Goal: Information Seeking & Learning: Check status

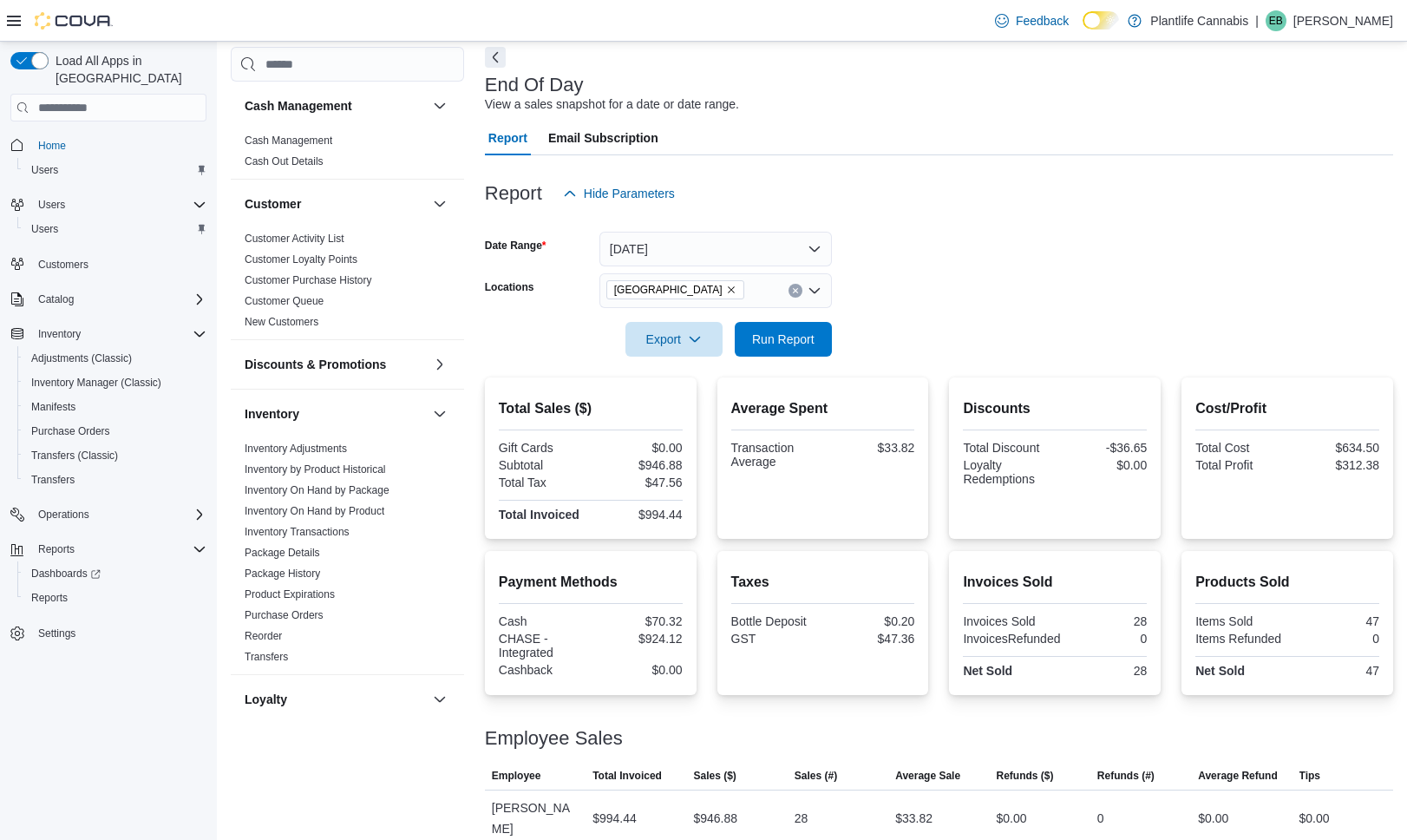
scroll to position [728, 0]
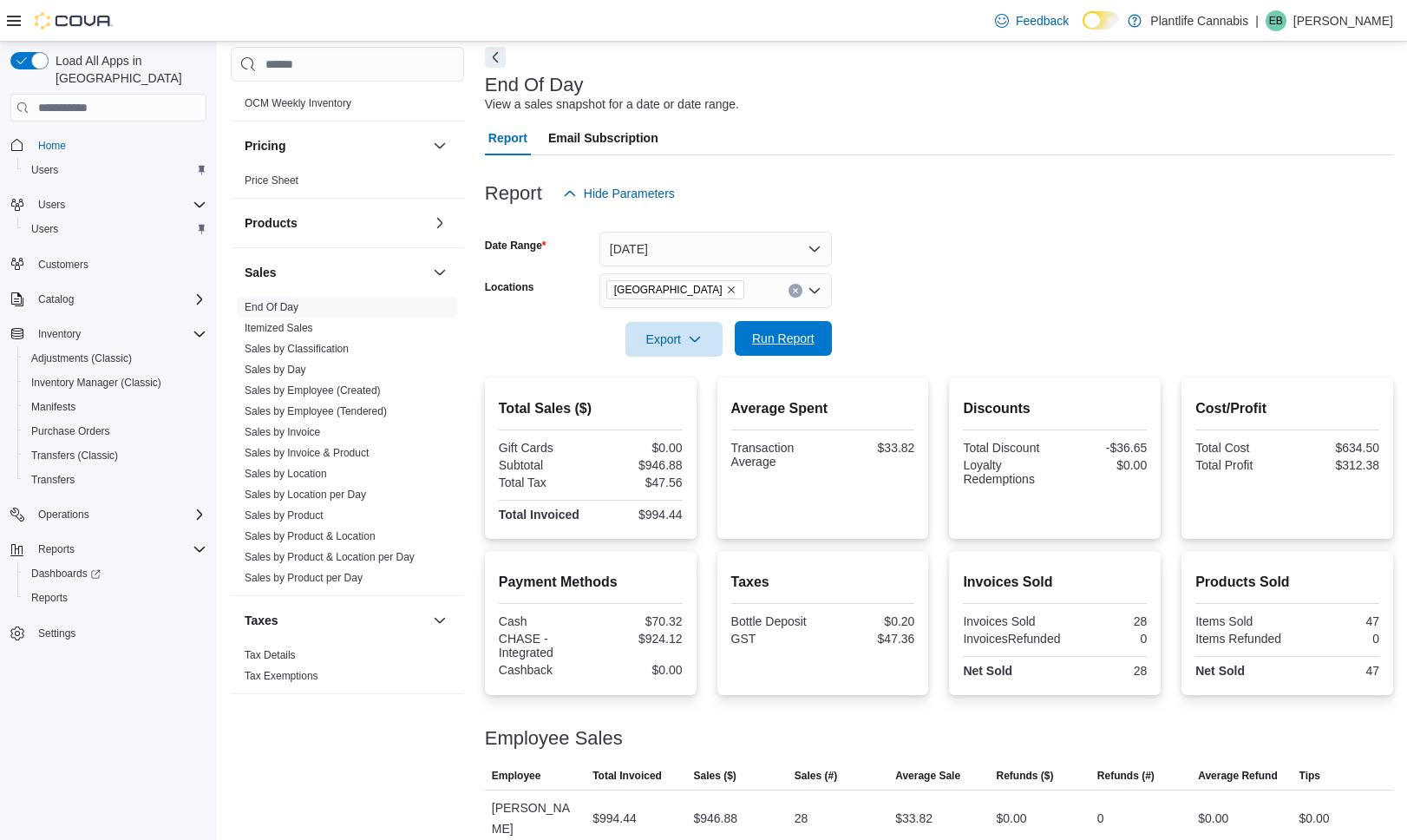
click at [803, 354] on span "Run Report" at bounding box center [783, 338] width 77 height 35
click at [736, 236] on button "Today" at bounding box center [715, 249] width 233 height 35
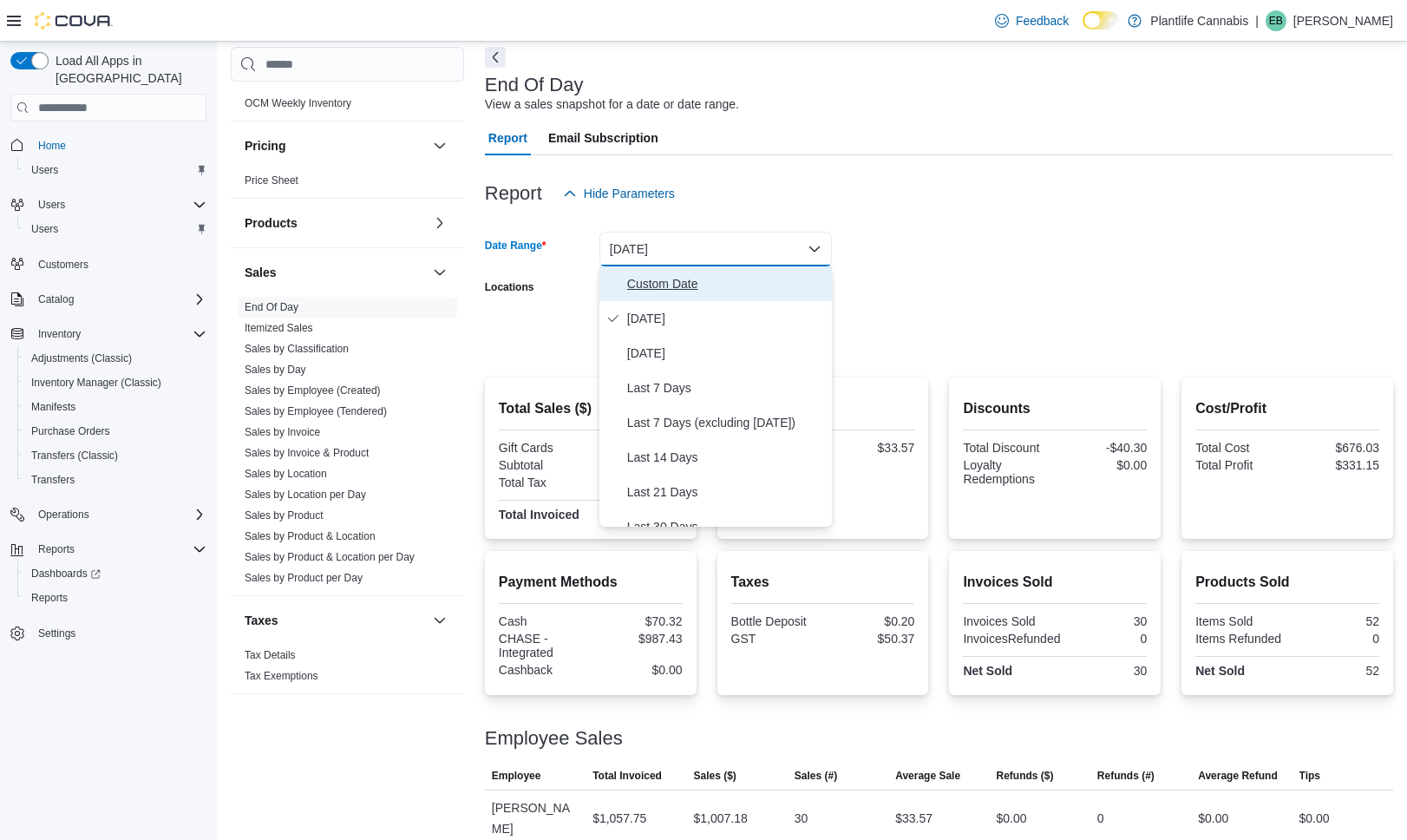
click at [751, 274] on span "Custom Date" at bounding box center [726, 283] width 198 height 21
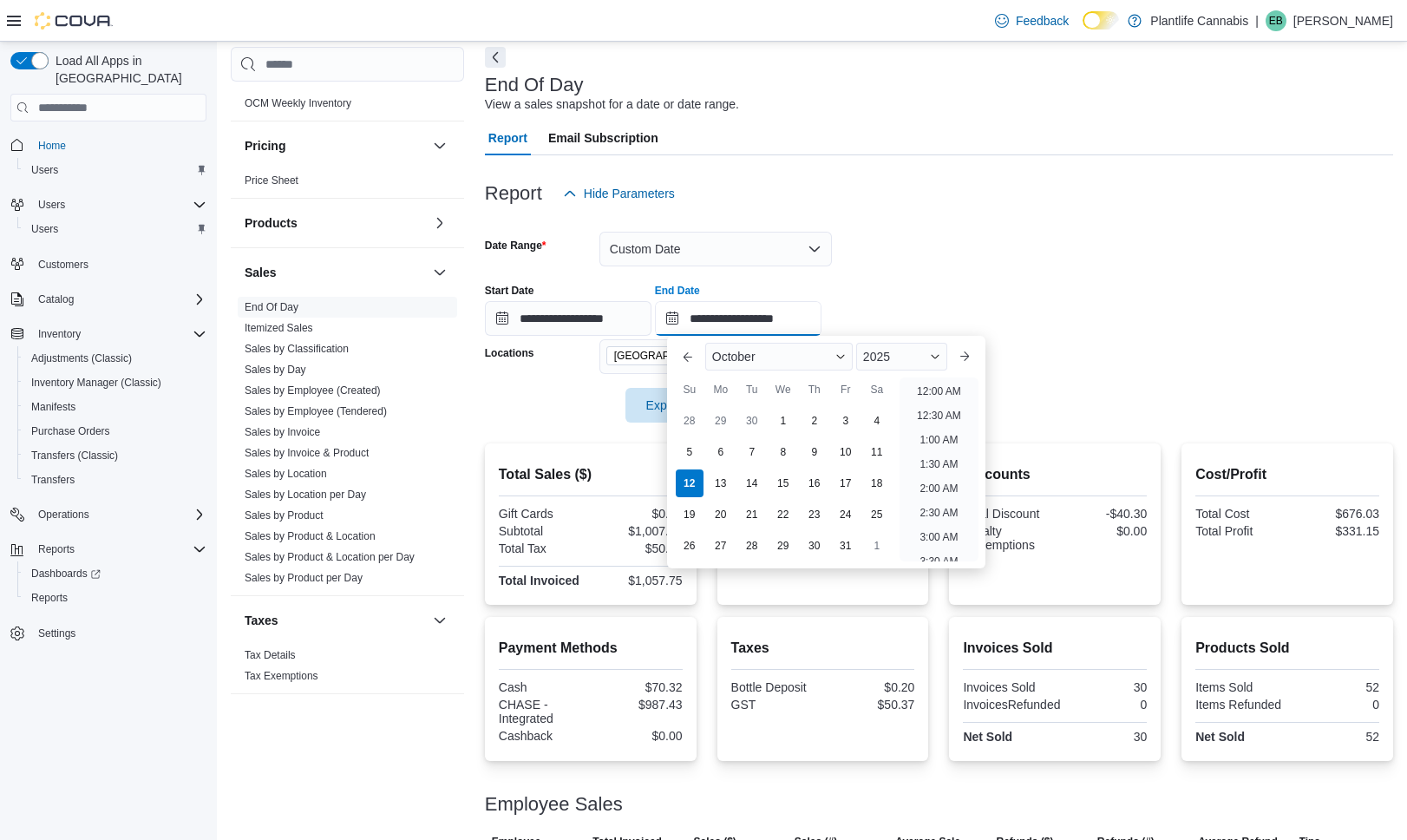
drag, startPoint x: 799, startPoint y: 324, endPoint x: 808, endPoint y: 336, distance: 15.0
click at [799, 324] on input "**********" at bounding box center [738, 318] width 167 height 35
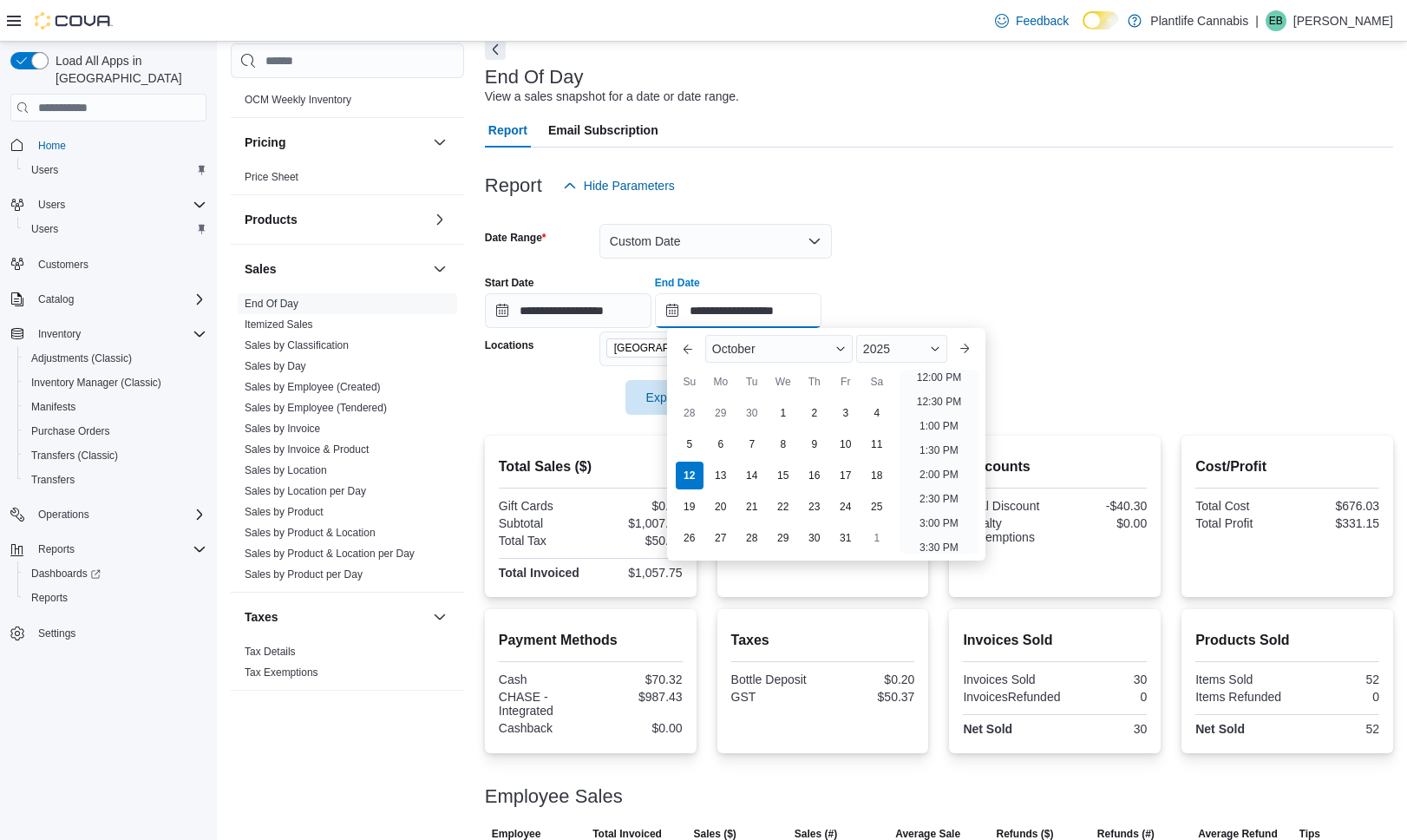
scroll to position [577, 0]
click at [953, 436] on li "1:00 PM" at bounding box center [939, 437] width 53 height 21
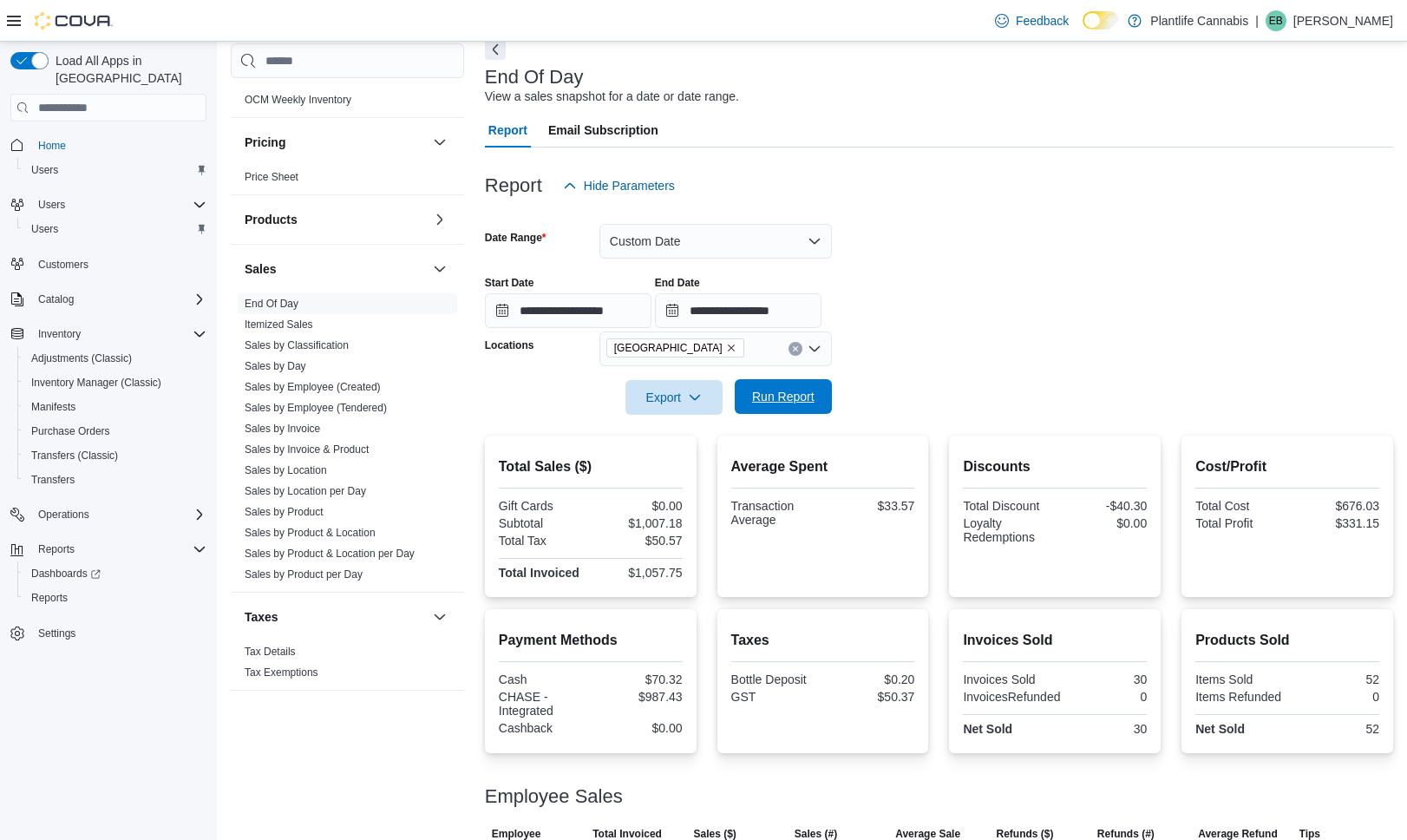
click at [819, 396] on span "Run Report" at bounding box center [783, 397] width 77 height 35
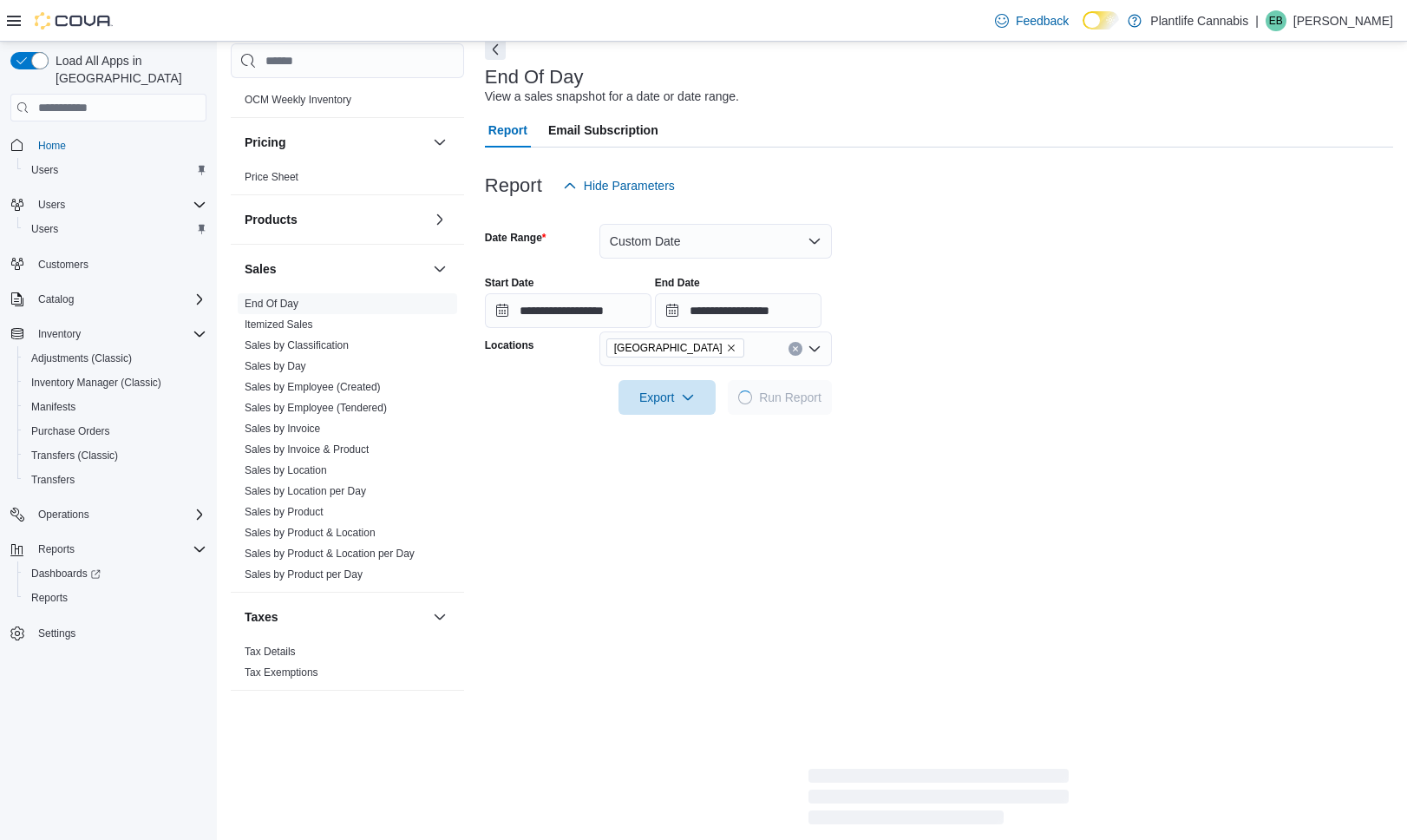
scroll to position [145, 0]
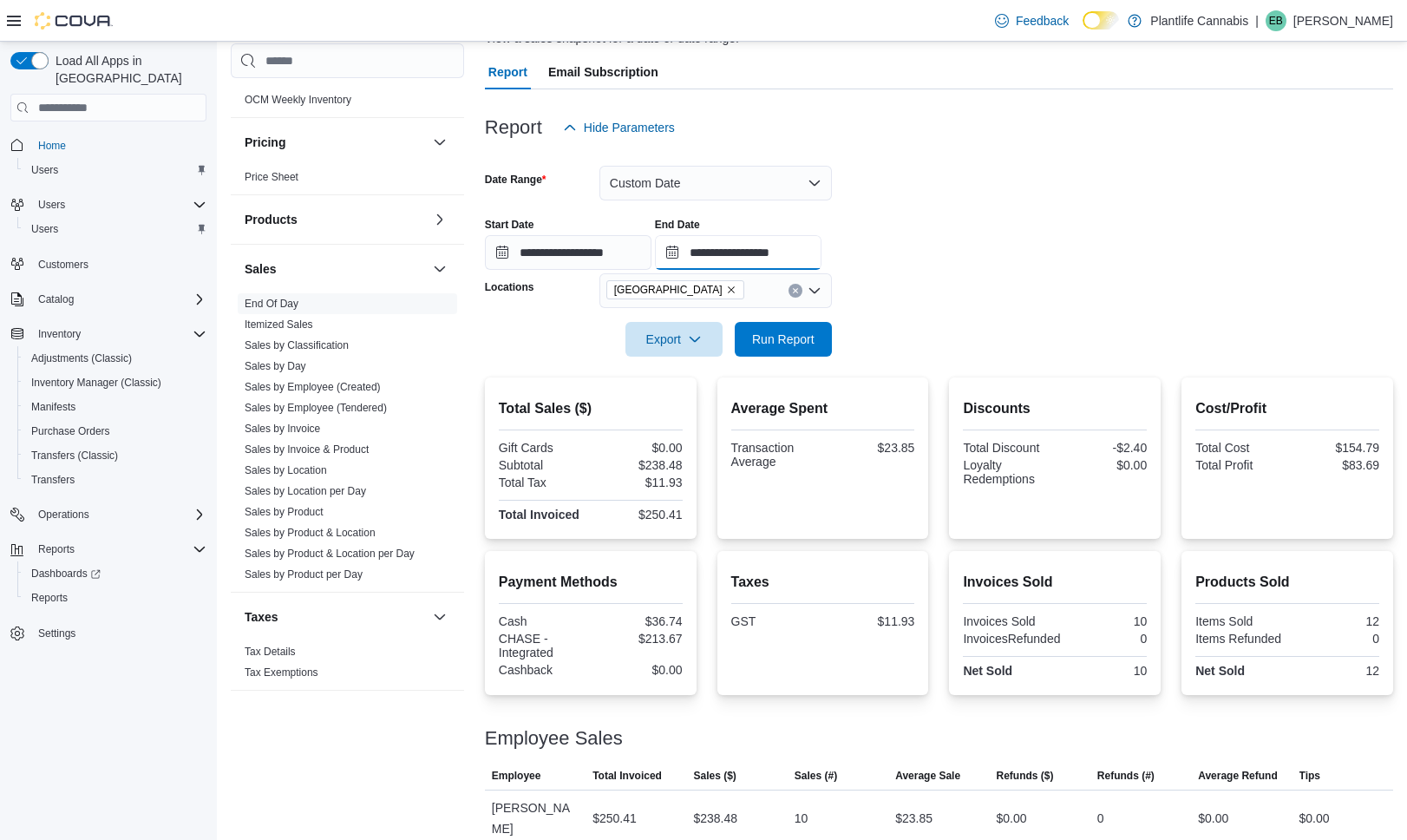
click at [809, 250] on input "**********" at bounding box center [738, 253] width 167 height 35
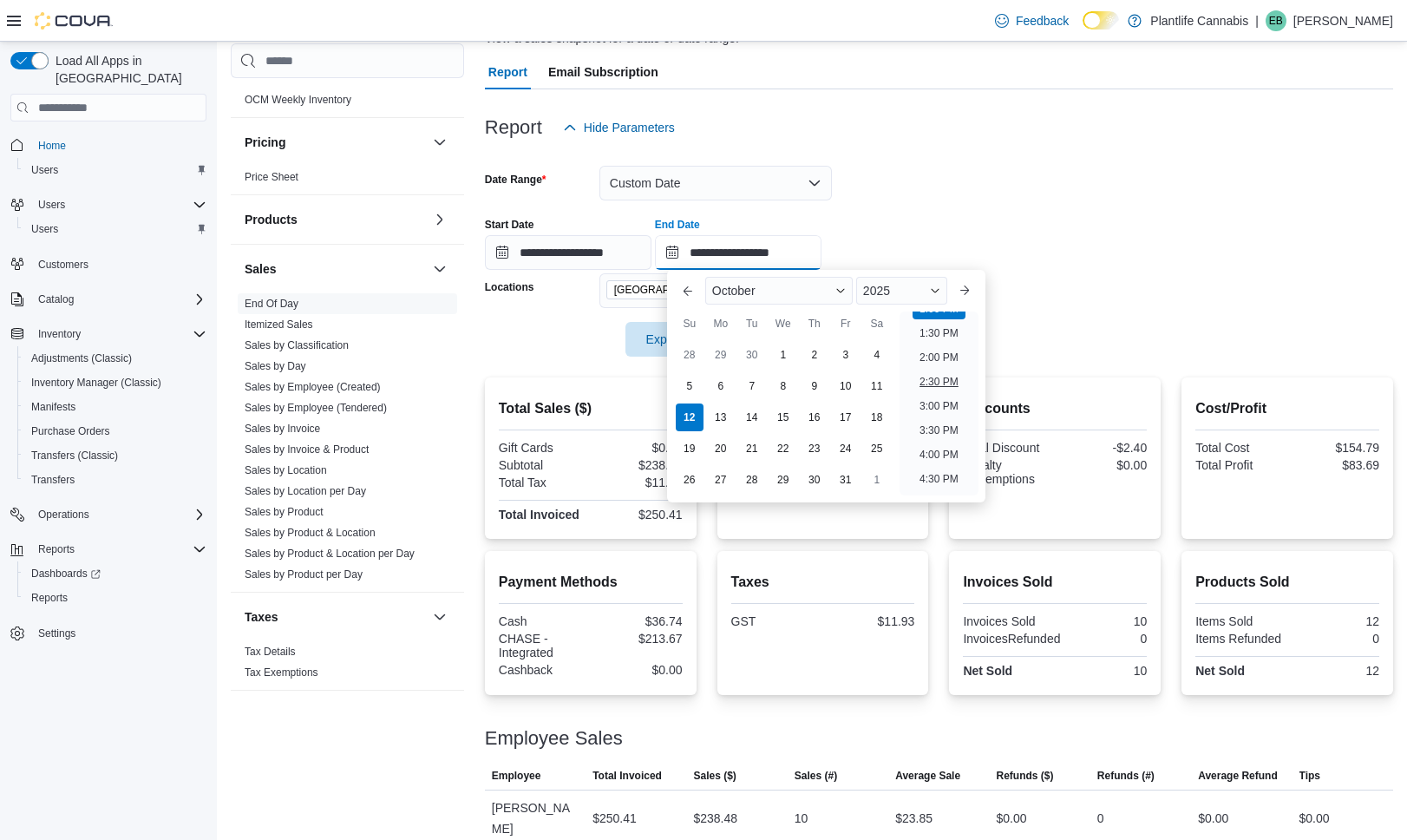
scroll to position [640, 0]
click at [939, 342] on li "1:30 PM" at bounding box center [939, 341] width 53 height 21
type input "**********"
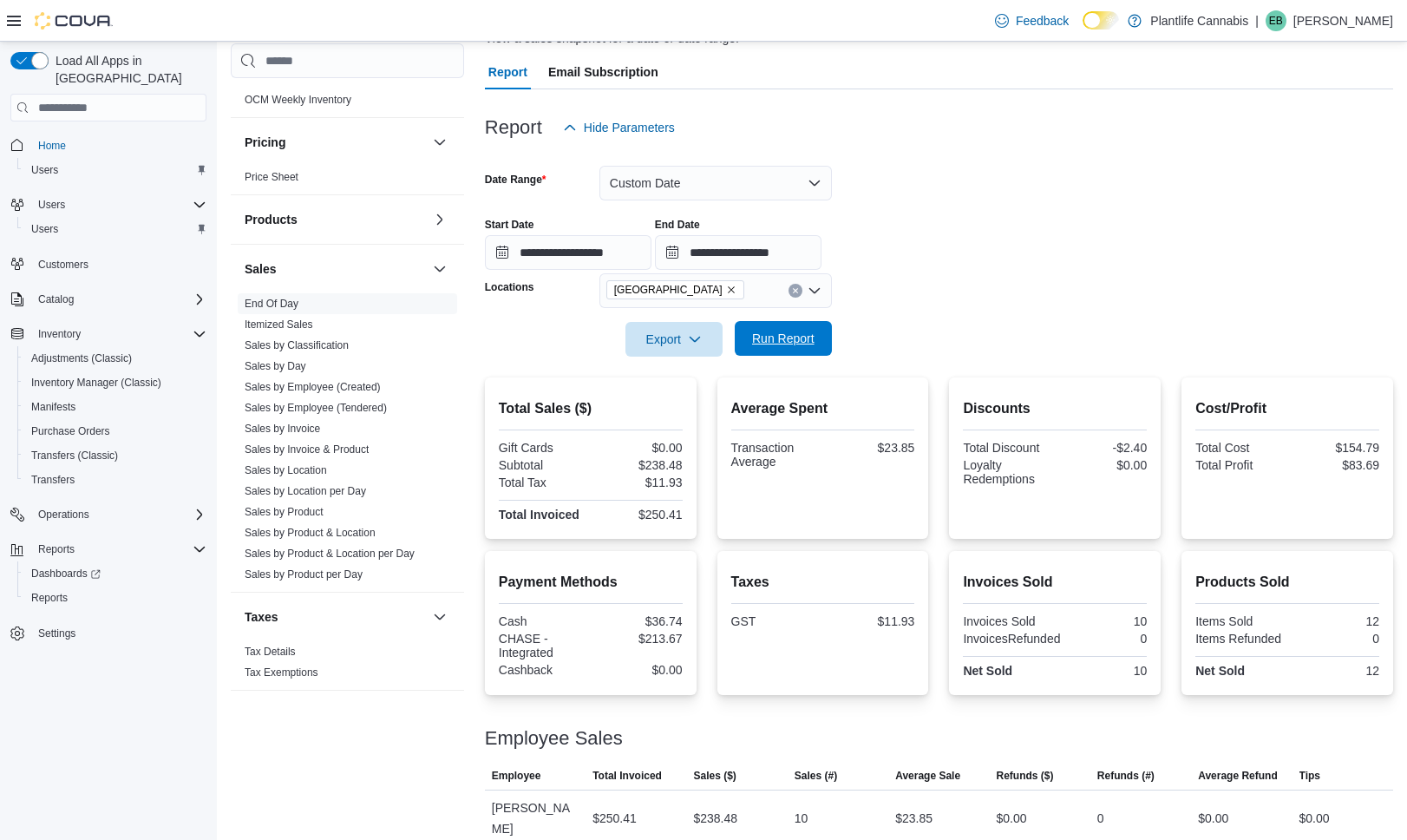
click at [819, 324] on span "Run Report" at bounding box center [783, 338] width 77 height 35
click at [676, 203] on div at bounding box center [939, 202] width 908 height 3
drag, startPoint x: 674, startPoint y: 195, endPoint x: 683, endPoint y: 201, distance: 10.8
click at [675, 195] on button "Custom Date" at bounding box center [715, 183] width 233 height 35
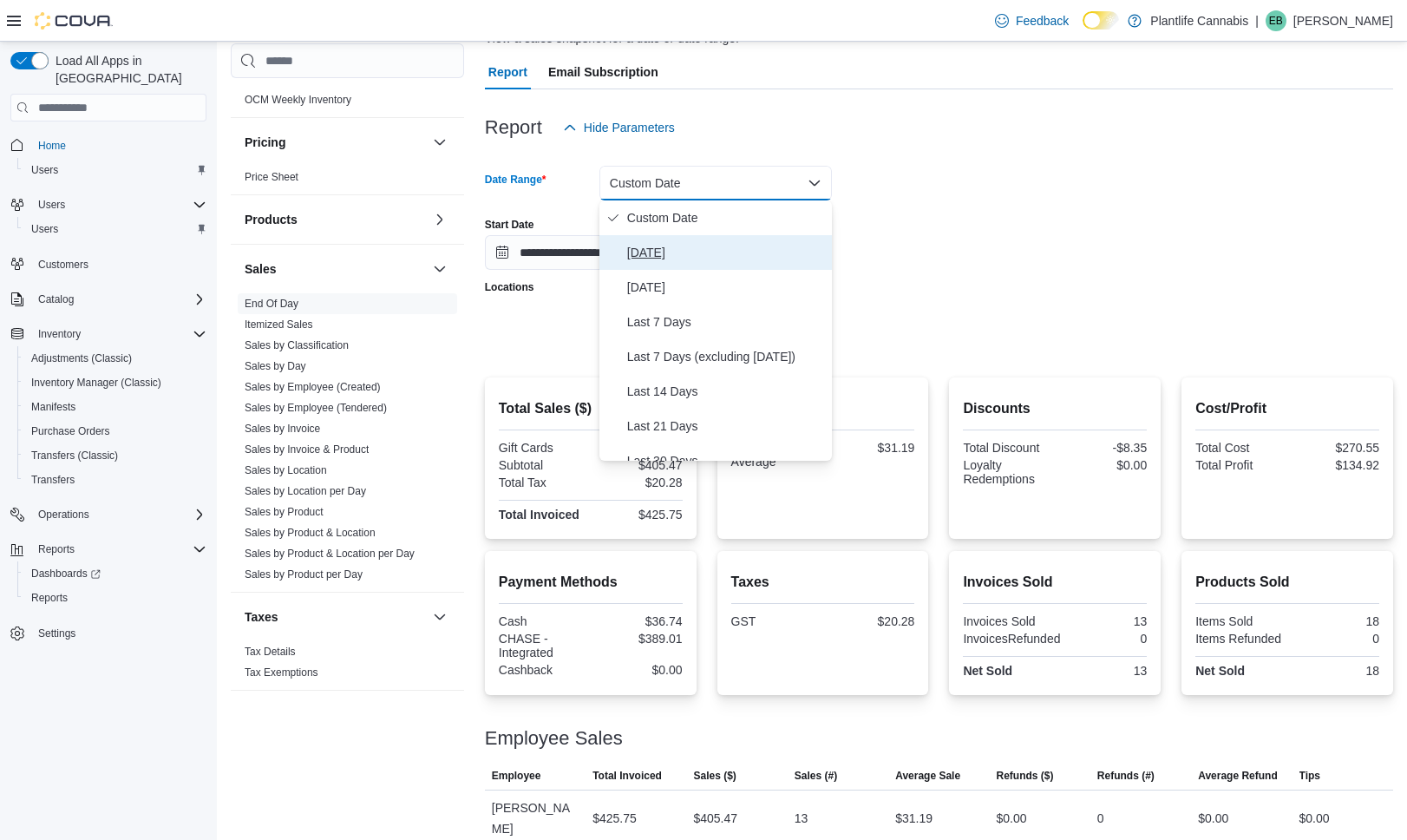
click at [688, 254] on span "Today" at bounding box center [726, 252] width 198 height 21
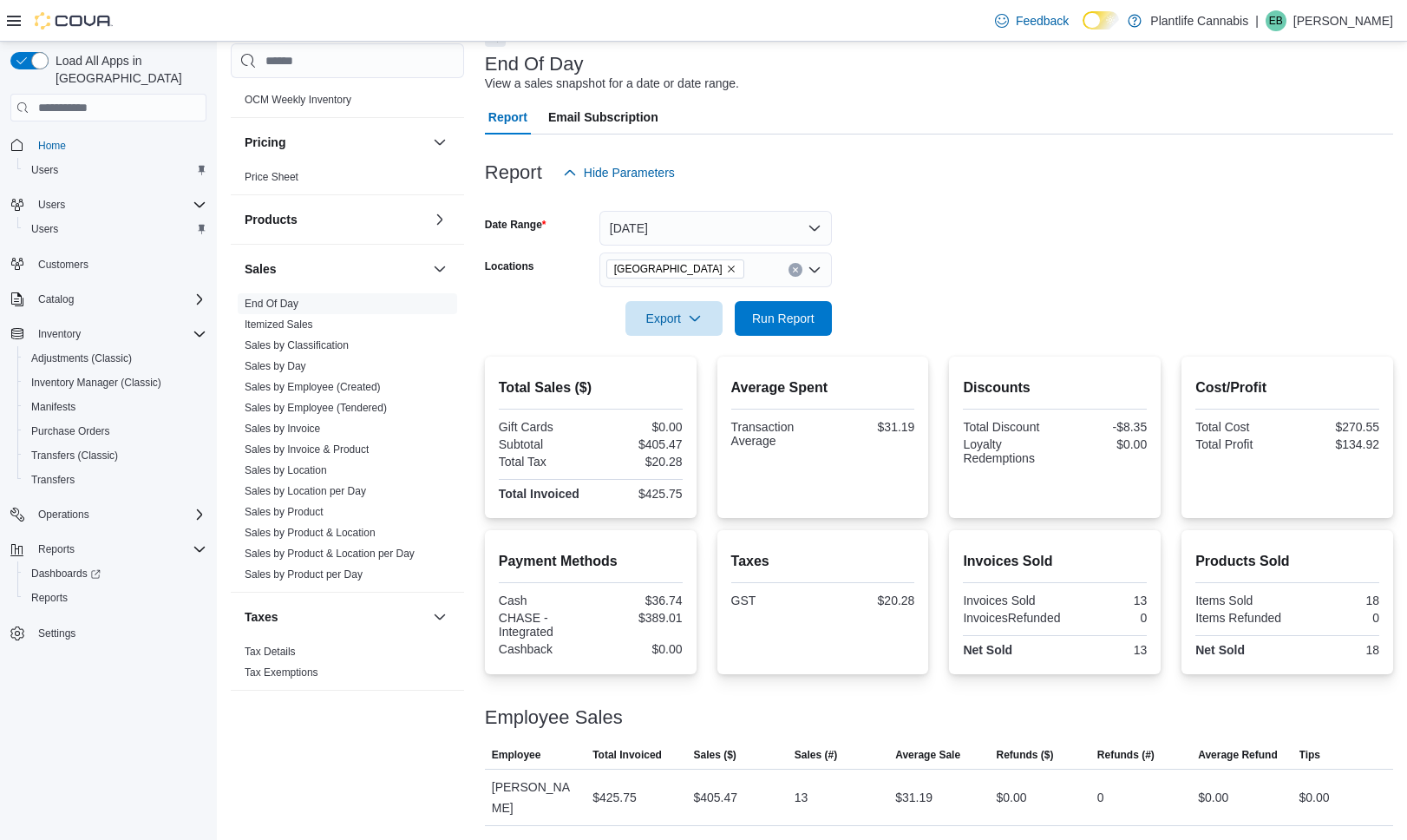
scroll to position [79, 0]
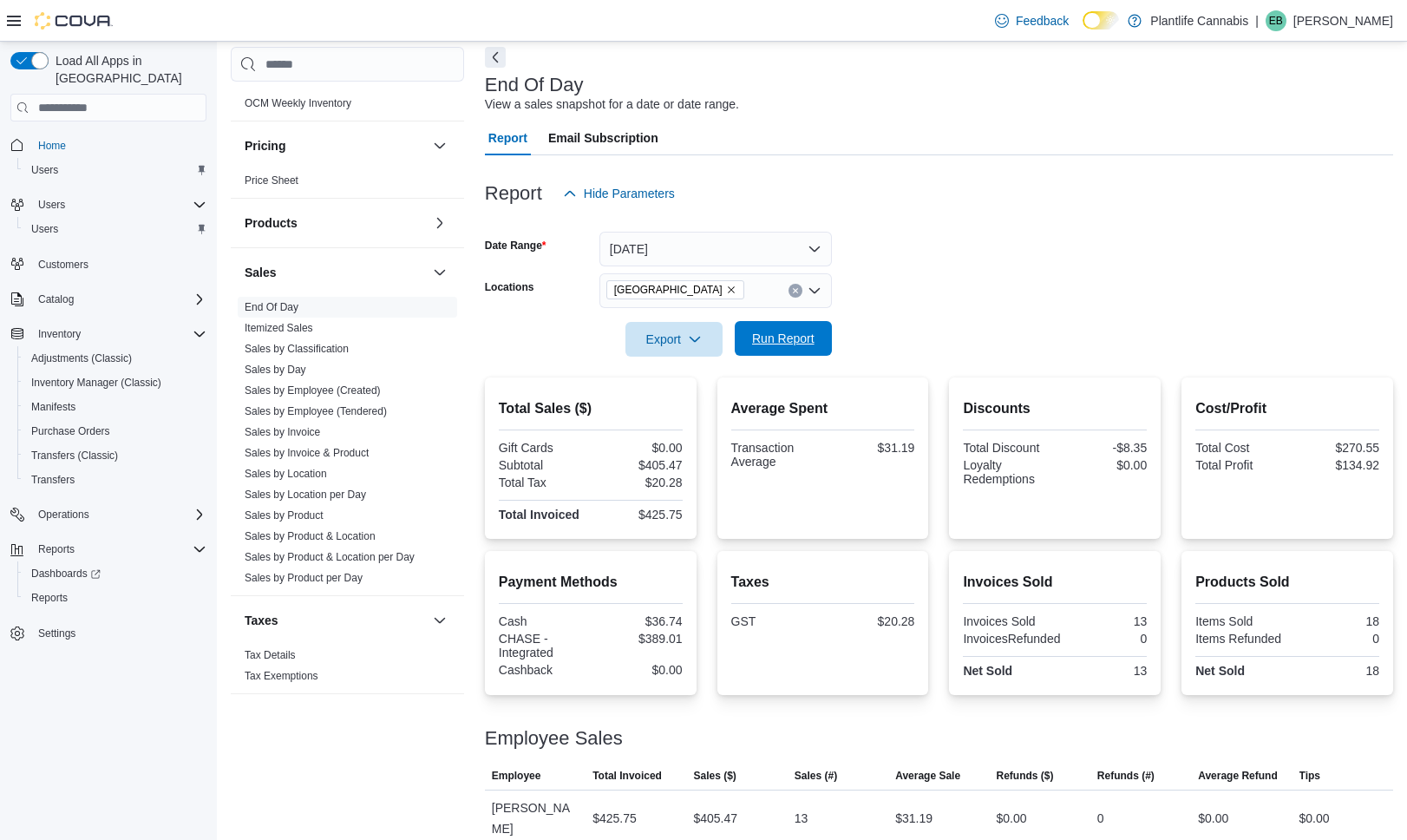
click at [775, 354] on span "Run Report" at bounding box center [783, 338] width 77 height 35
click at [919, 808] on div "$33.57" at bounding box center [913, 818] width 38 height 21
copy div "33.57"
click at [737, 808] on div "$1,007.18" at bounding box center [721, 818] width 54 height 21
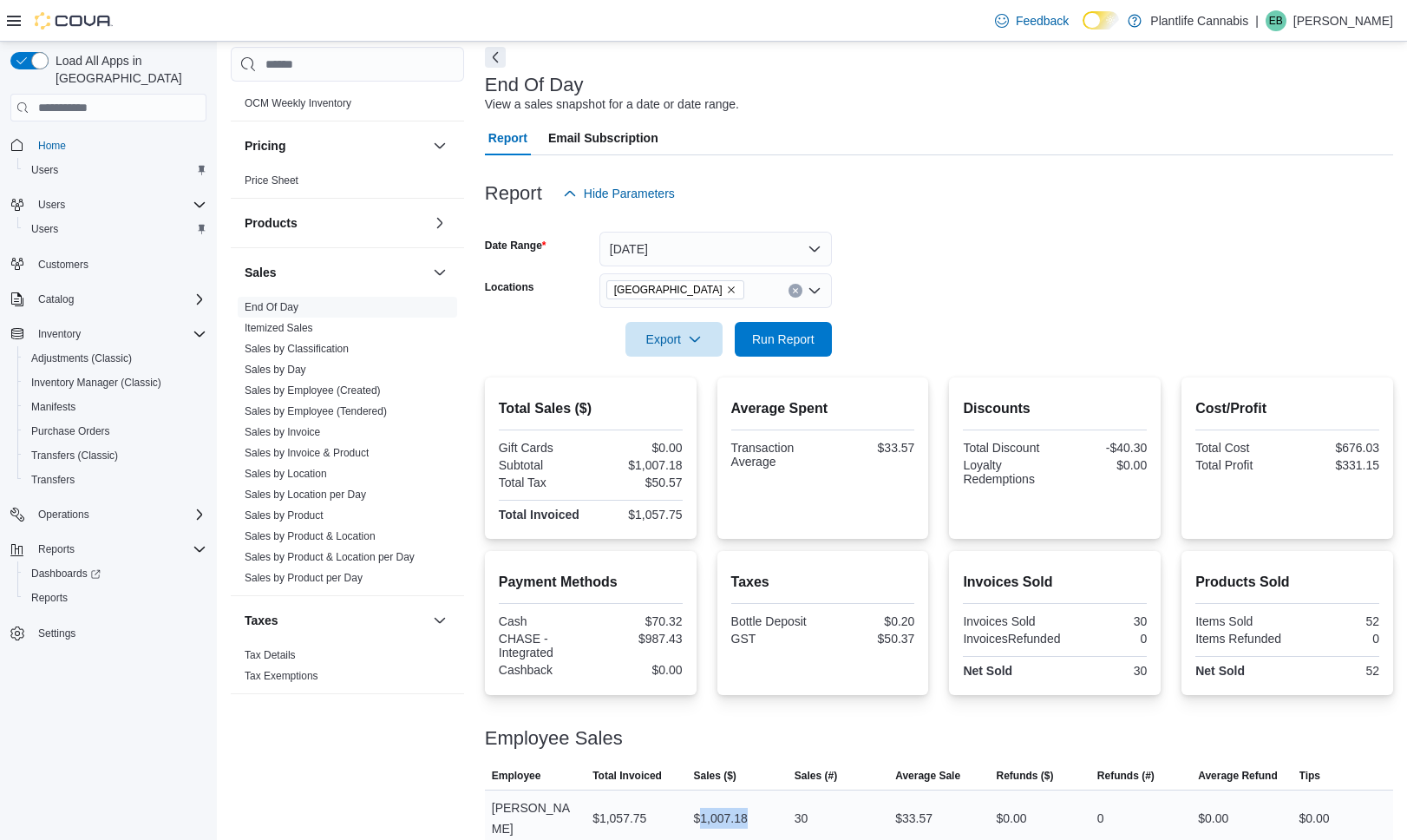
click at [737, 808] on div "$1,007.18" at bounding box center [721, 818] width 54 height 21
copy div "1,007.18"
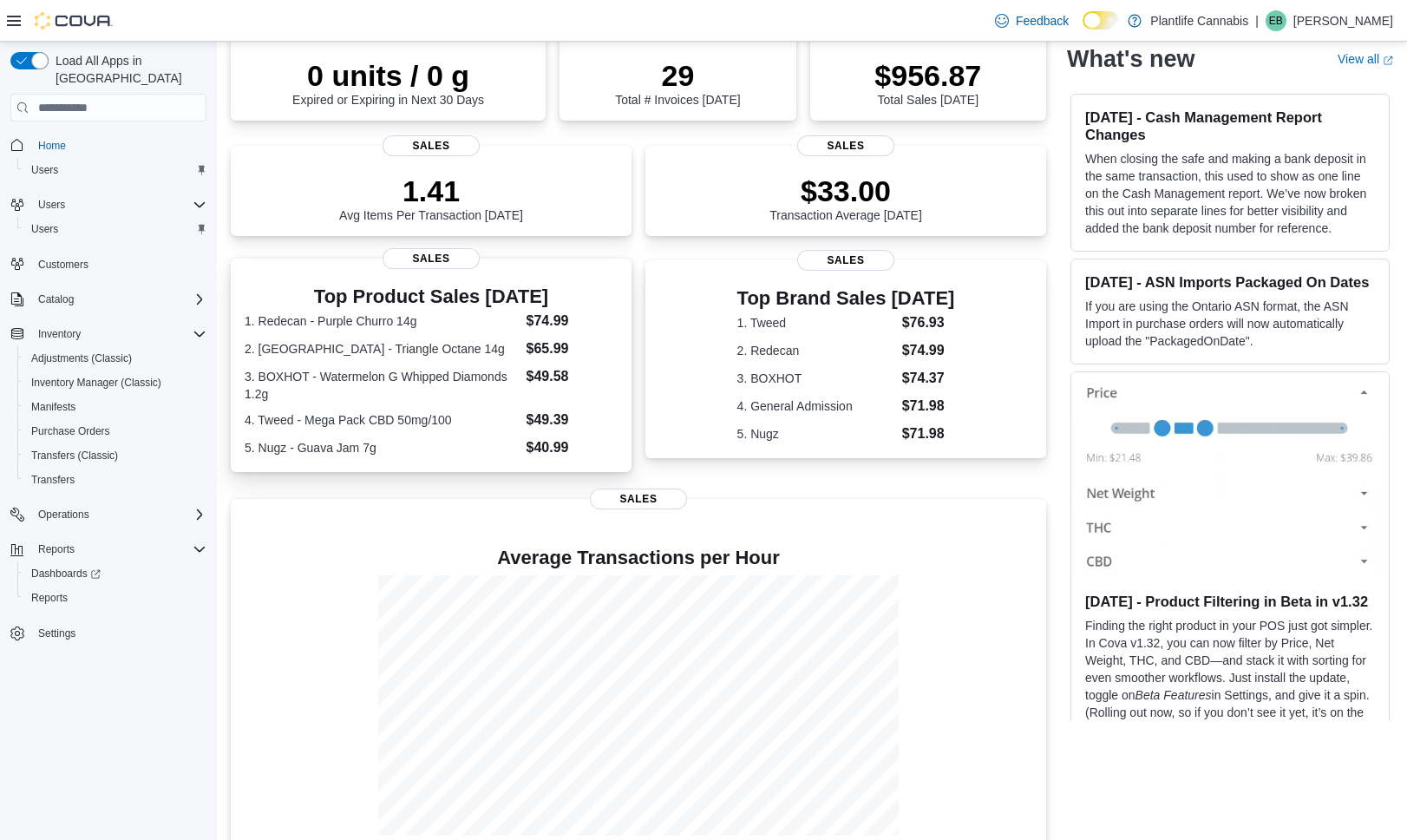
scroll to position [180, 0]
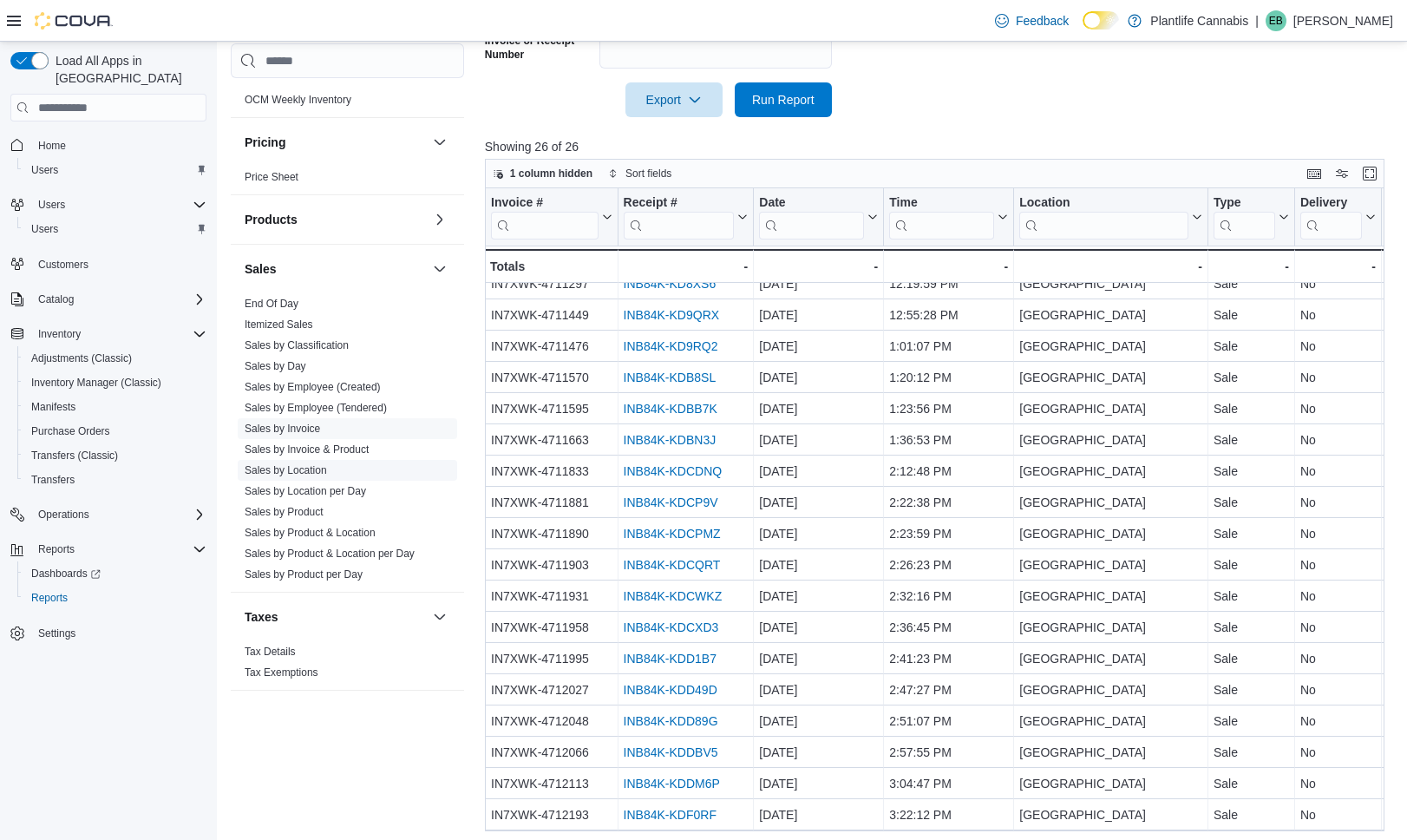
scroll to position [550, 0]
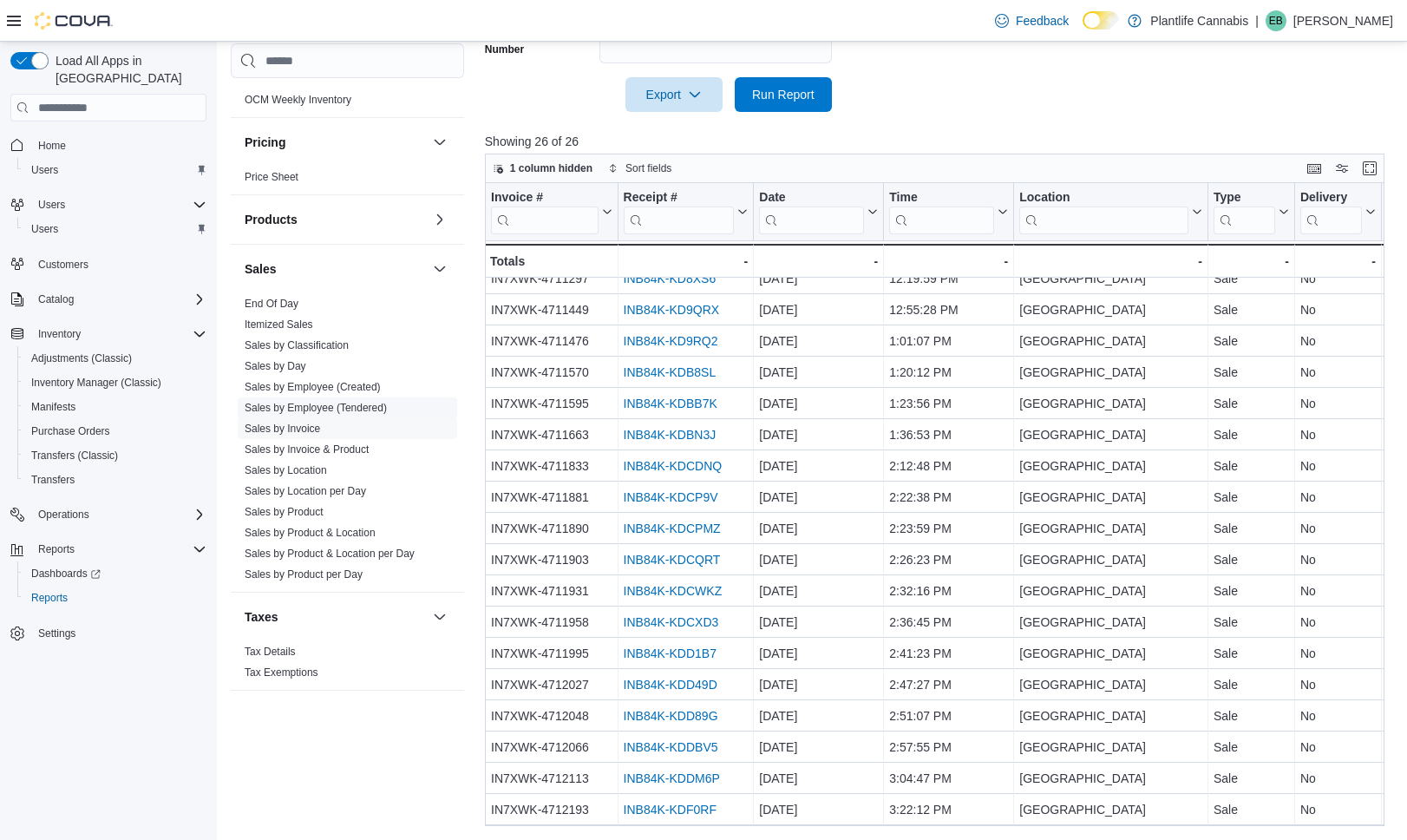
click at [352, 410] on link "Sales by Employee (Tendered)" at bounding box center [315, 407] width 142 height 12
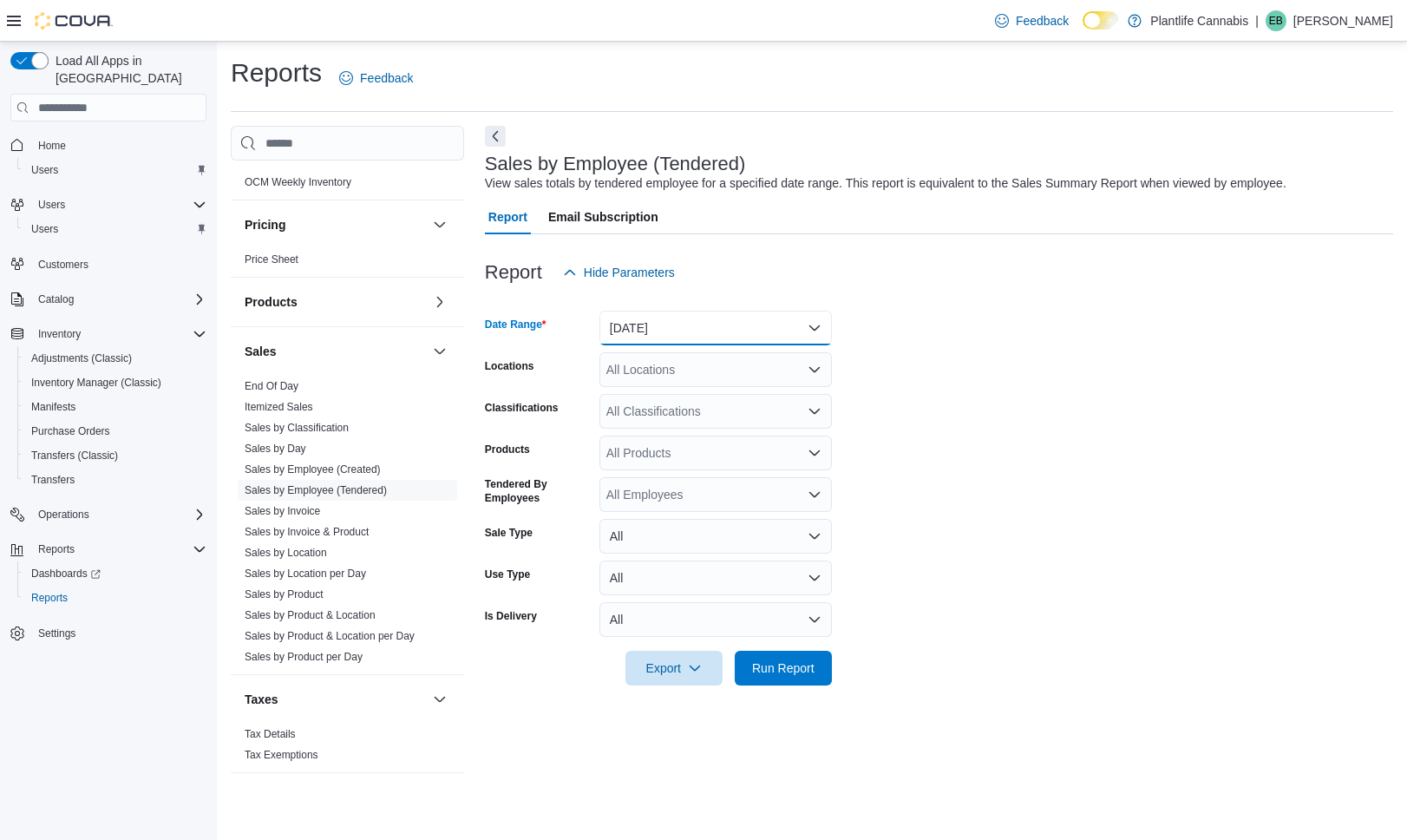
click at [684, 320] on button "Yesterday" at bounding box center [715, 328] width 233 height 35
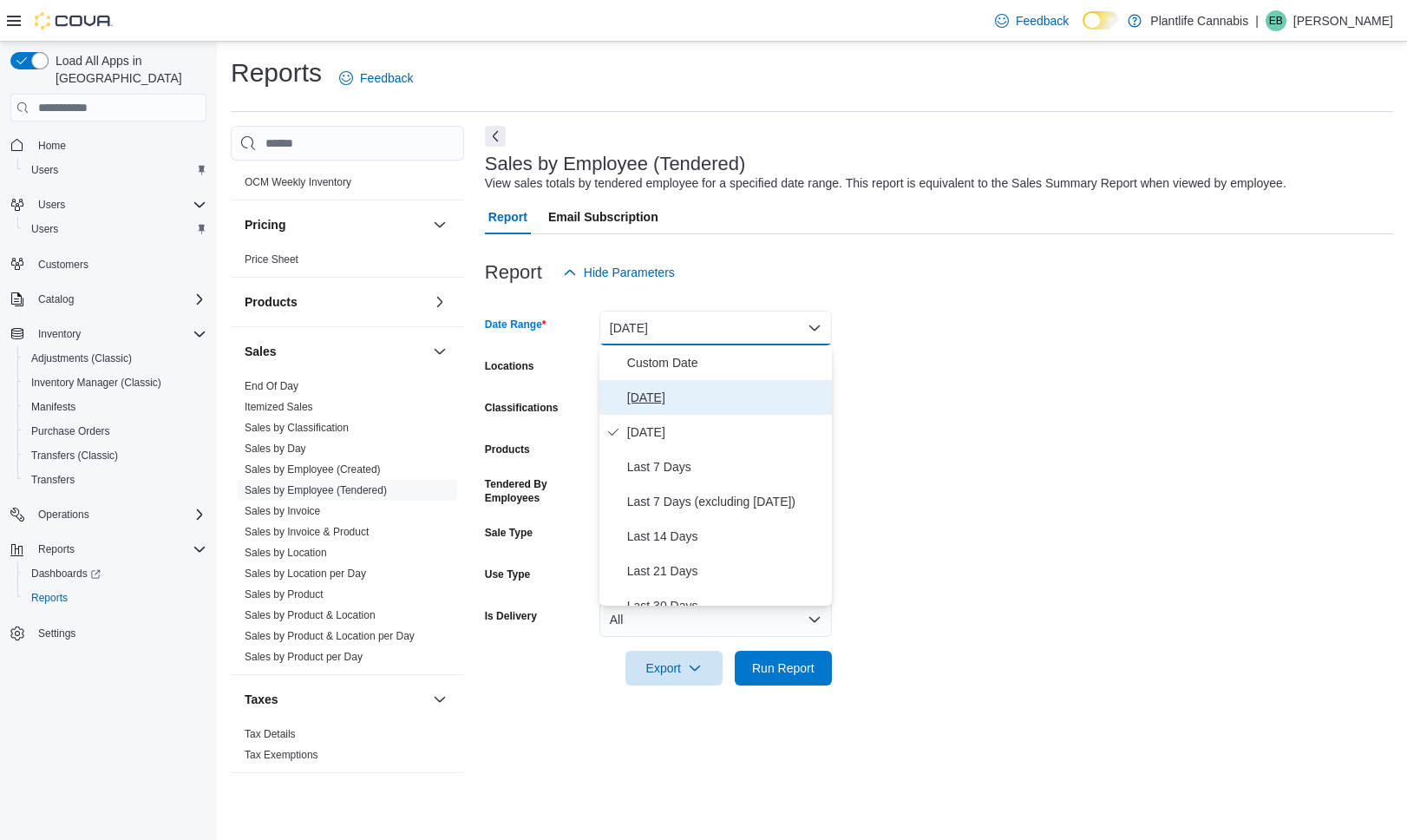
click at [684, 385] on button "Today" at bounding box center [715, 398] width 233 height 35
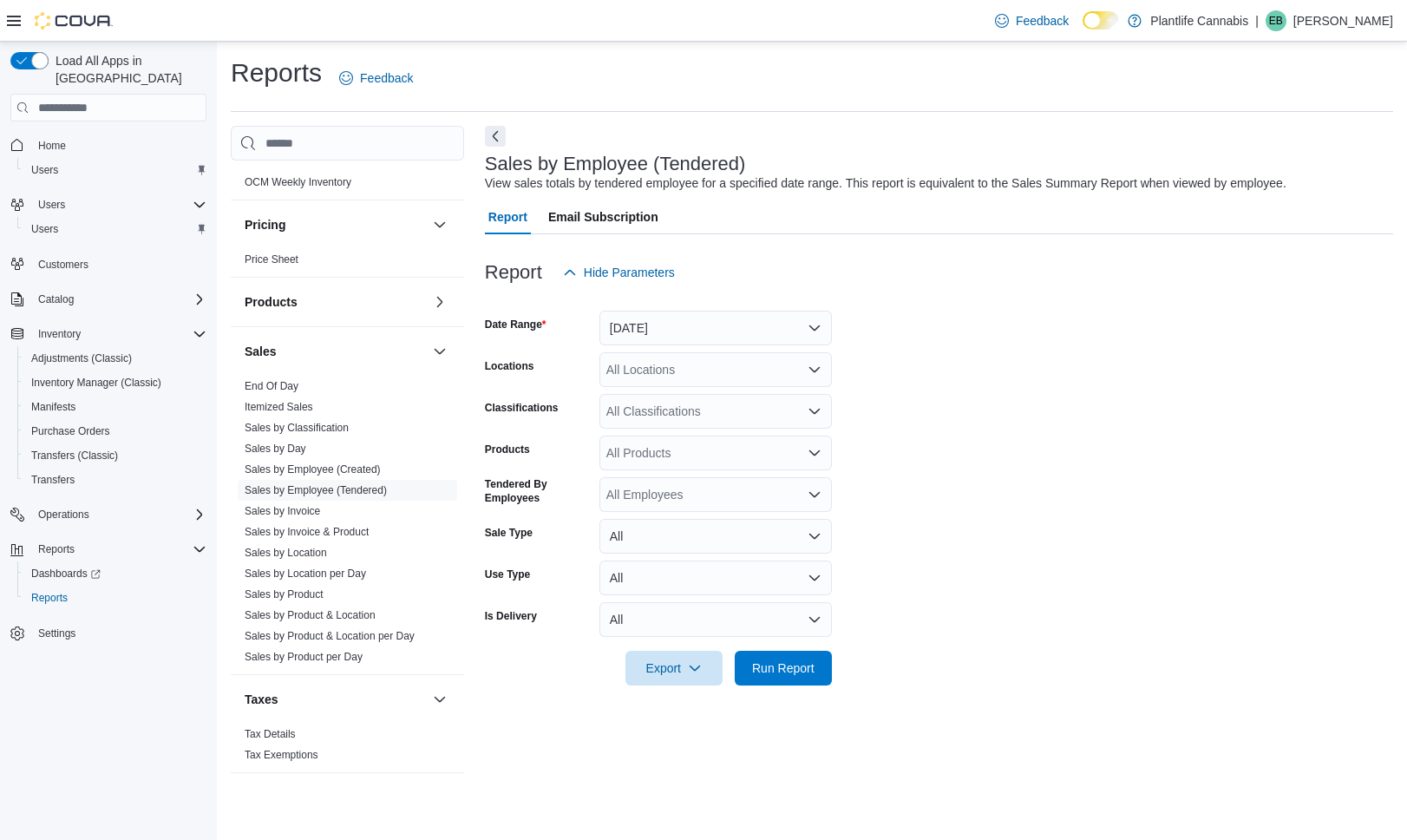
drag, startPoint x: 691, startPoint y: 373, endPoint x: 695, endPoint y: 382, distance: 9.8
click at [692, 374] on div "All Locations" at bounding box center [715, 370] width 233 height 35
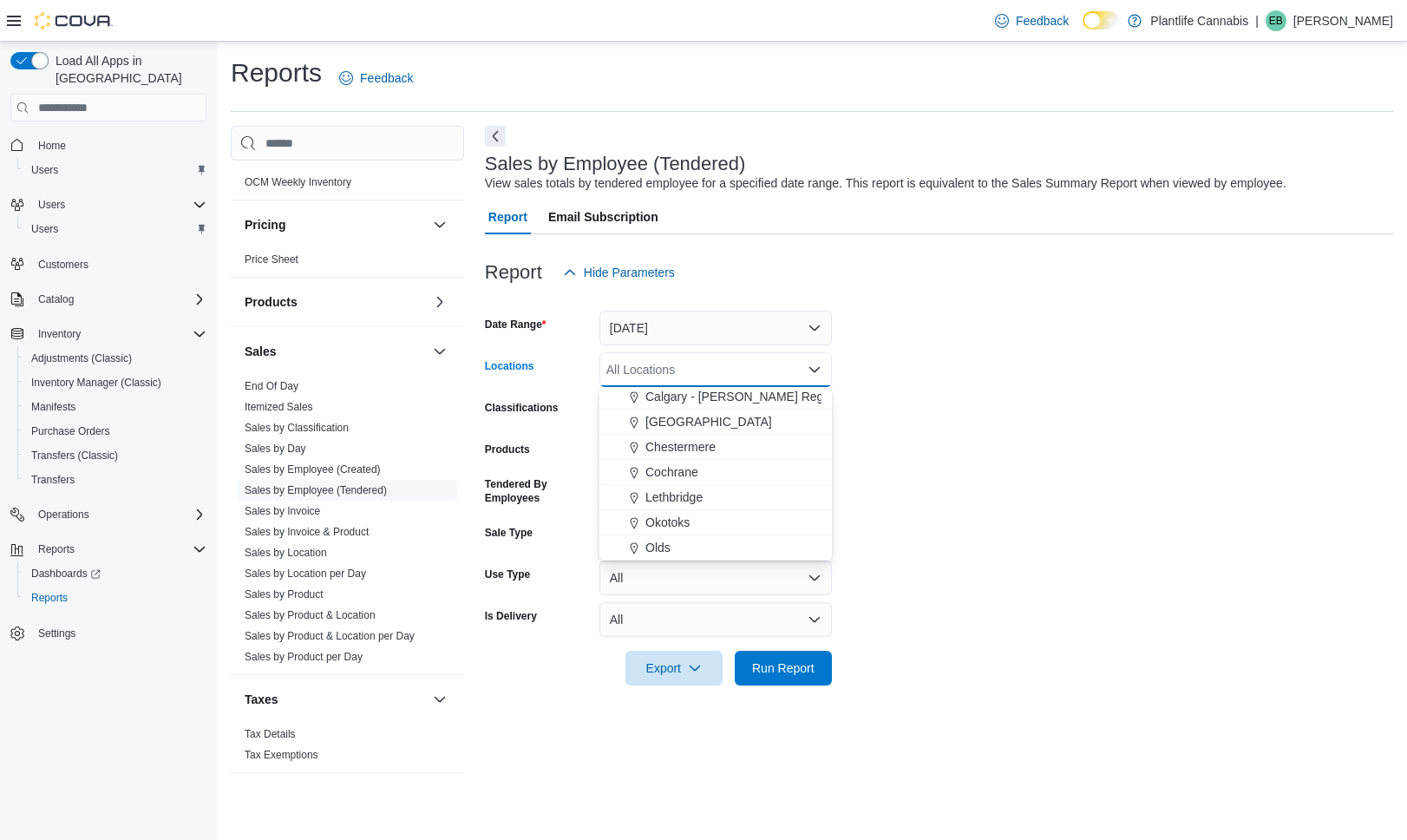
click at [756, 407] on button "Calgary - Shepard Regional" at bounding box center [715, 397] width 233 height 25
click at [761, 415] on span "[GEOGRAPHIC_DATA]" at bounding box center [708, 421] width 126 height 17
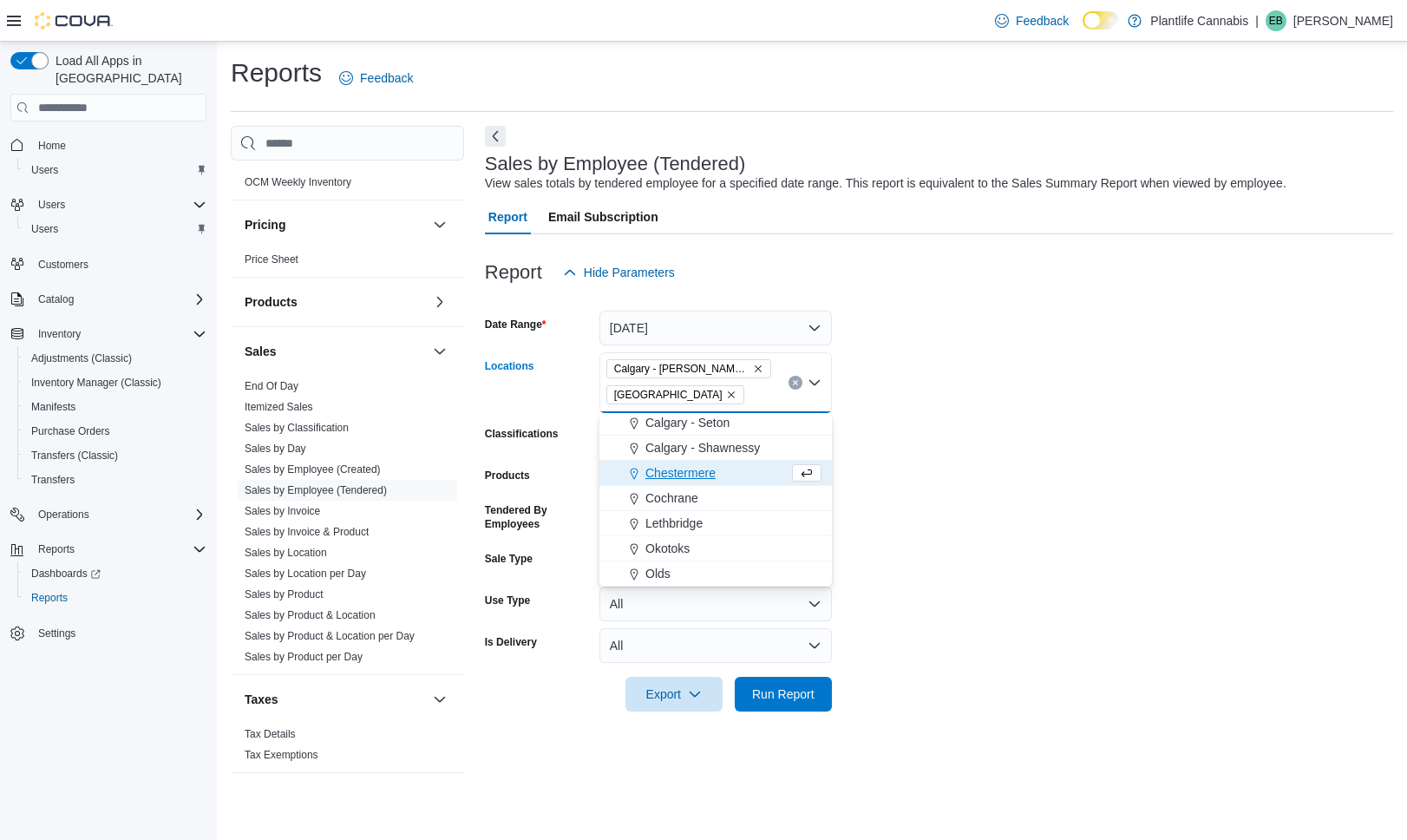
click at [759, 371] on icon "Remove Calgary - Shepard Regional from selection in this group" at bounding box center [758, 370] width 7 height 7
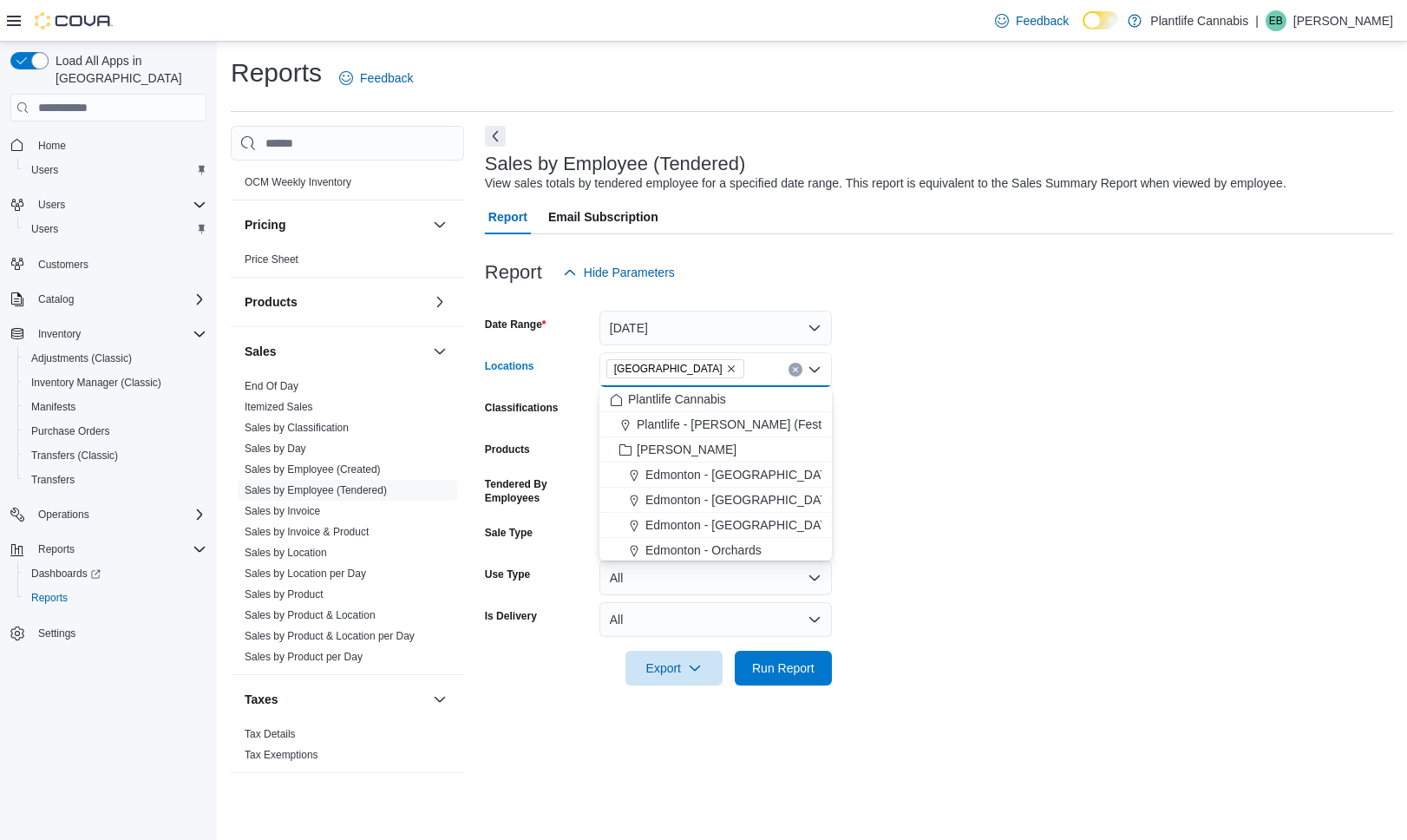
drag, startPoint x: 1072, startPoint y: 401, endPoint x: 1019, endPoint y: 413, distance: 54.3
click at [1070, 401] on form "Date Range Today Locations Calgary - University District Combo box. Selected. C…" at bounding box center [939, 488] width 908 height 396
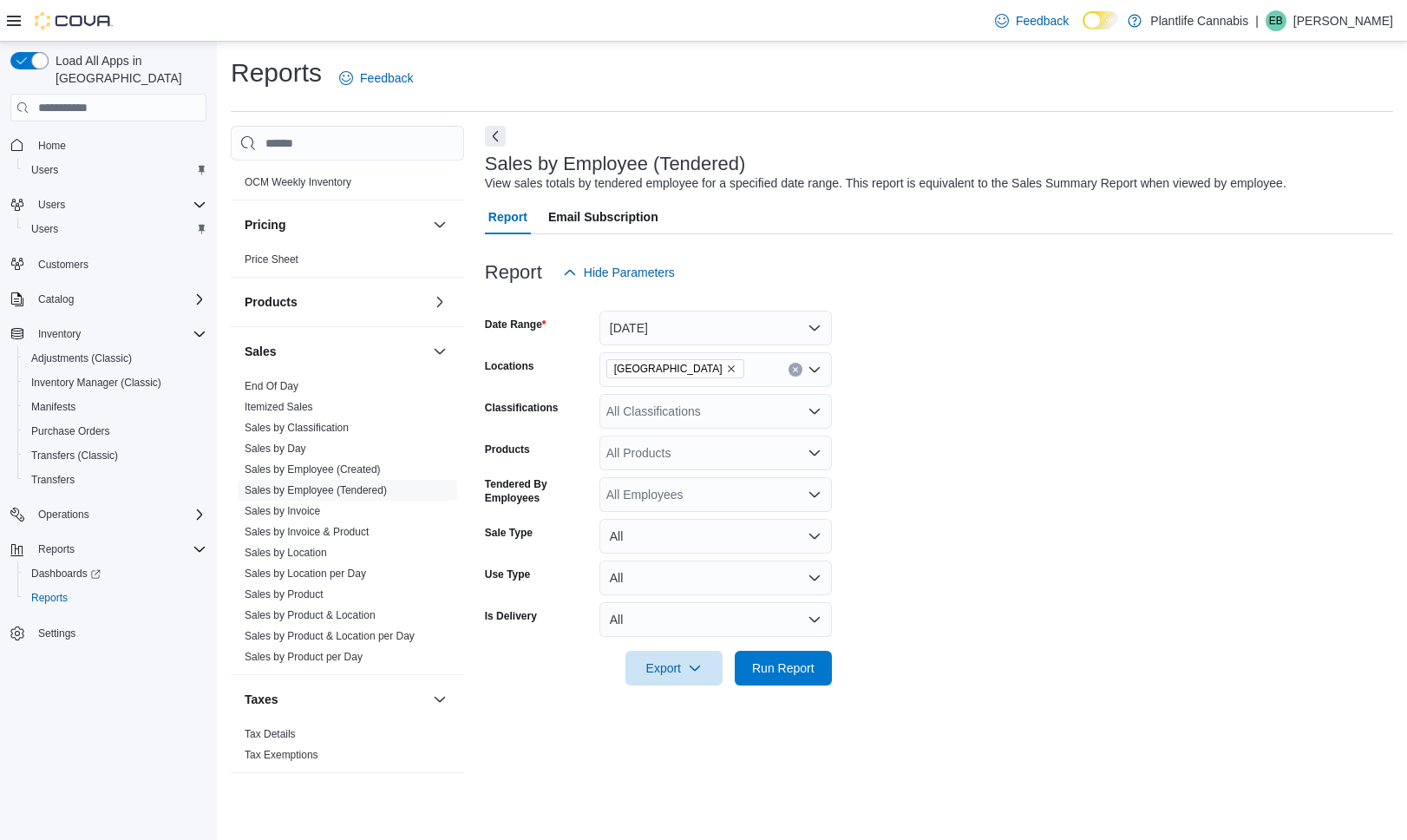
click at [757, 413] on div "All Classifications" at bounding box center [715, 412] width 233 height 35
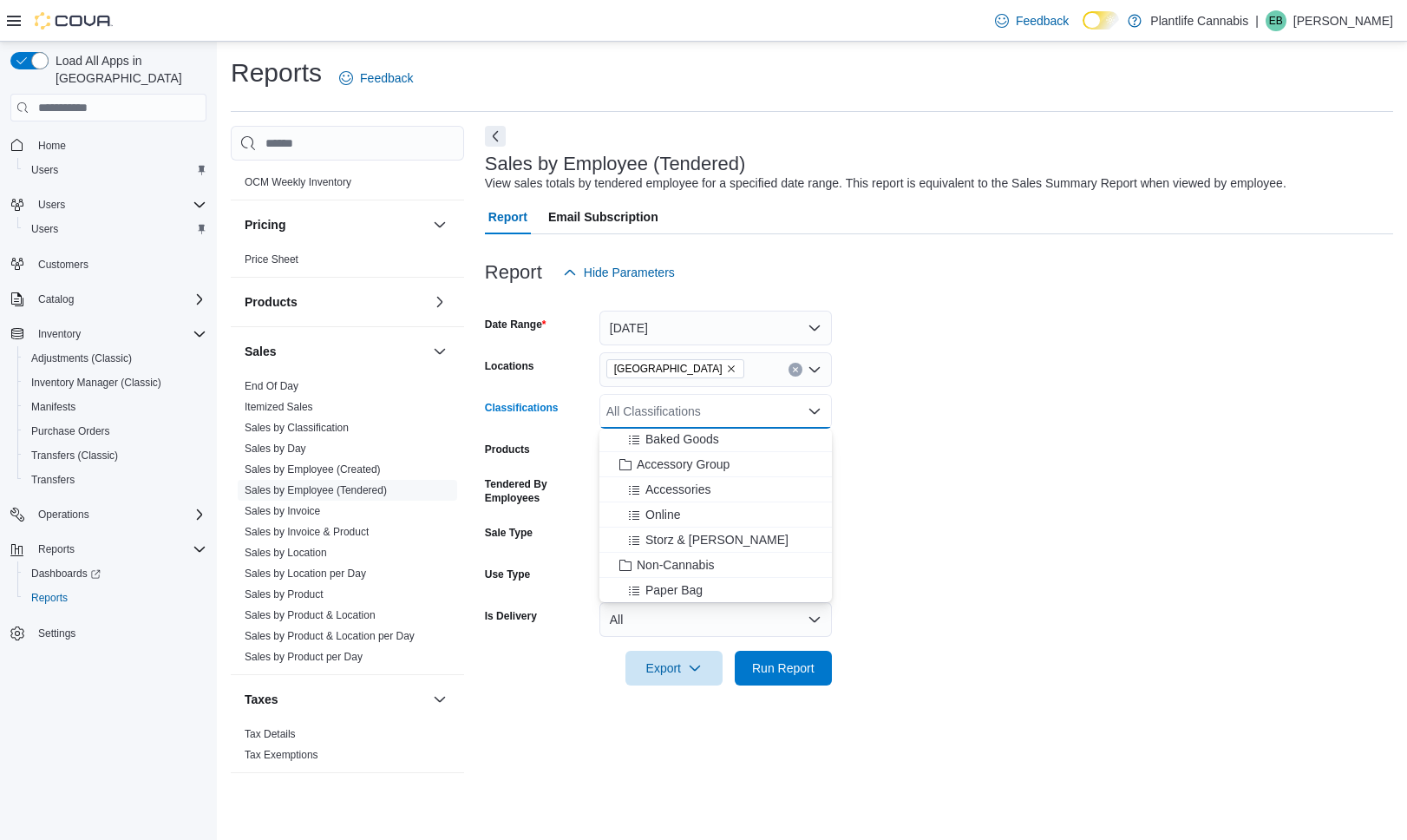
scroll to position [229, 0]
click at [712, 456] on span "Accessory Group" at bounding box center [683, 463] width 92 height 17
drag, startPoint x: 1091, startPoint y: 486, endPoint x: 1032, endPoint y: 519, distance: 67.6
click at [1083, 491] on form "Date Range Today Locations Calgary - University District Classifications Access…" at bounding box center [939, 488] width 908 height 396
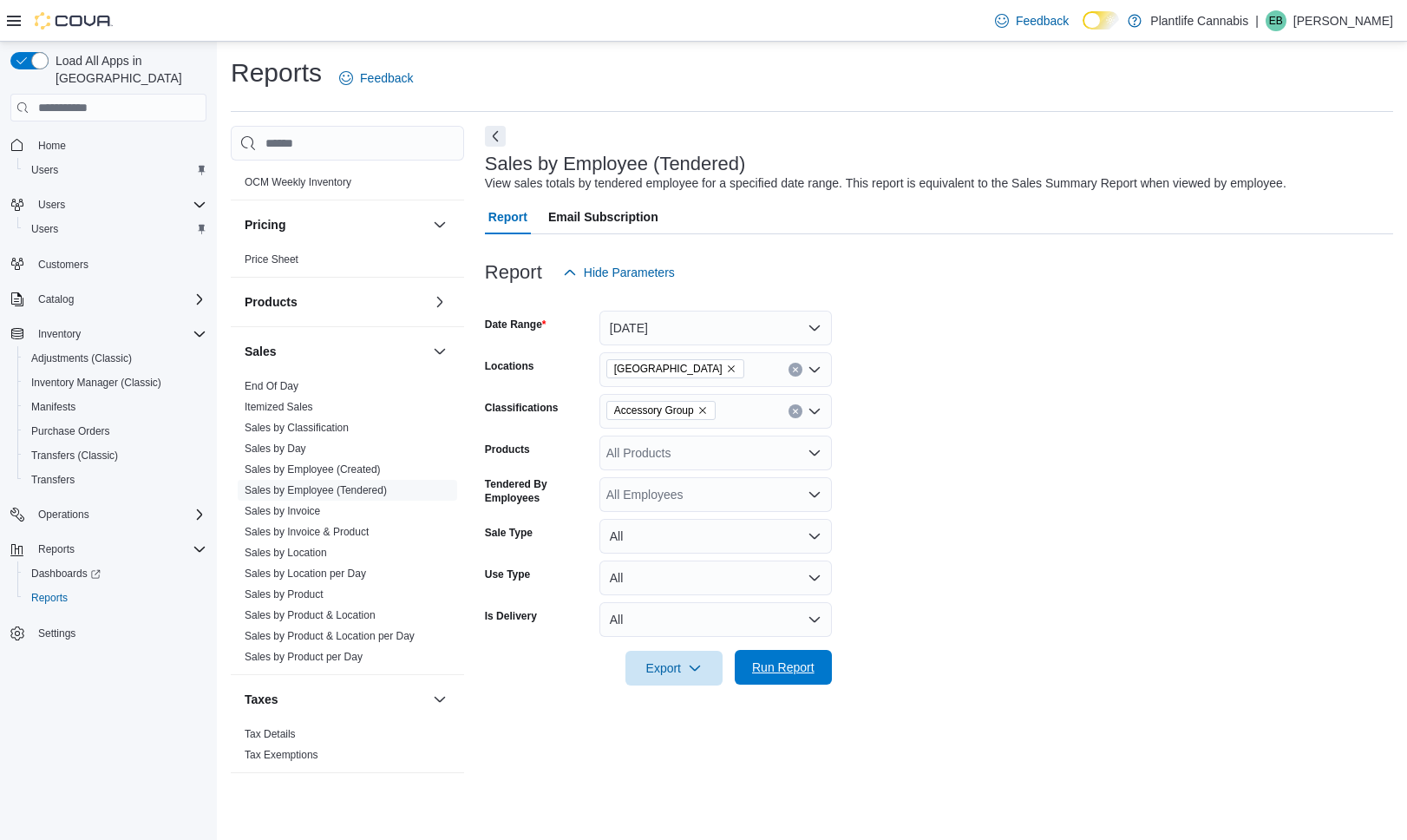
click at [807, 660] on span "Run Report" at bounding box center [783, 667] width 63 height 17
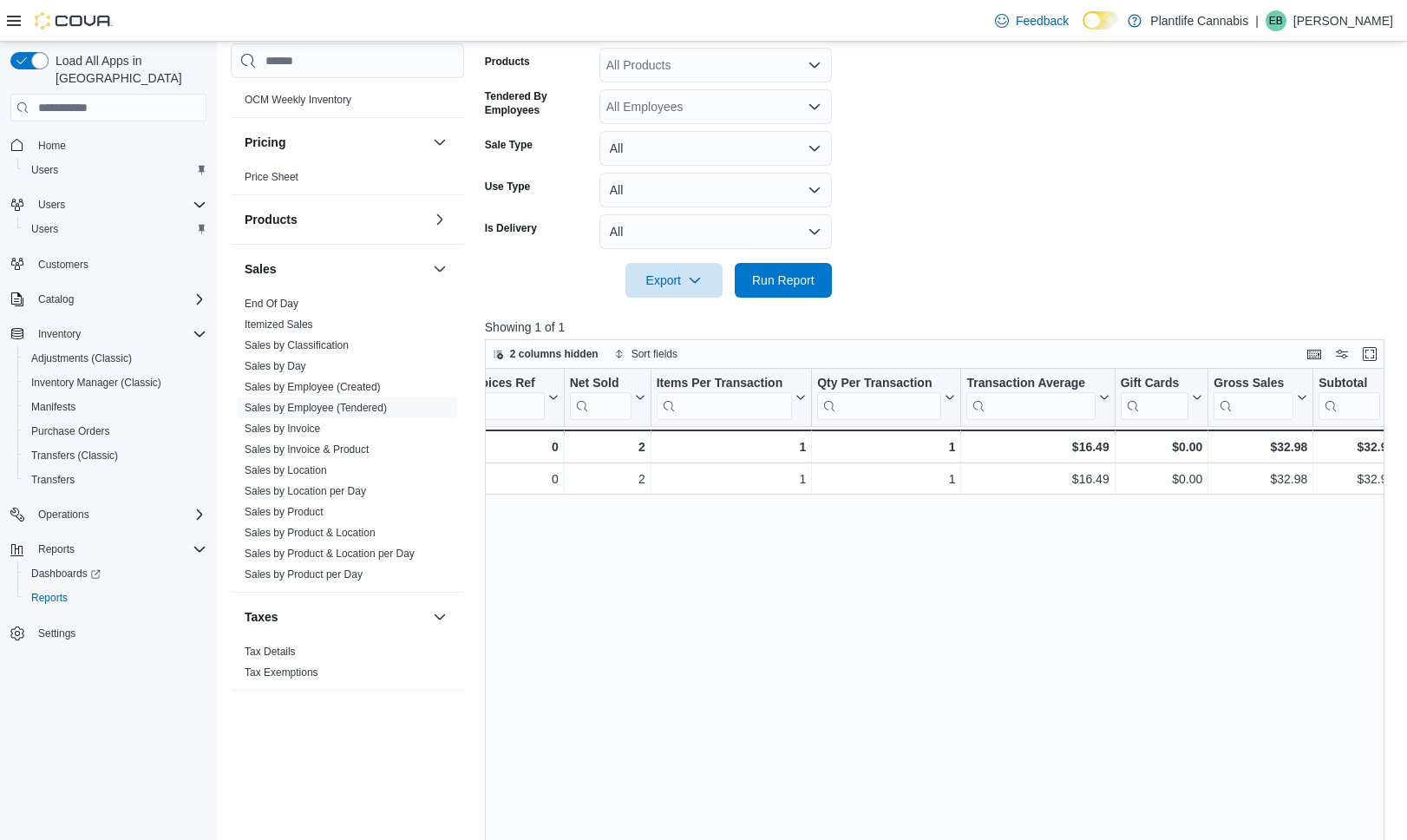
scroll to position [0, 378]
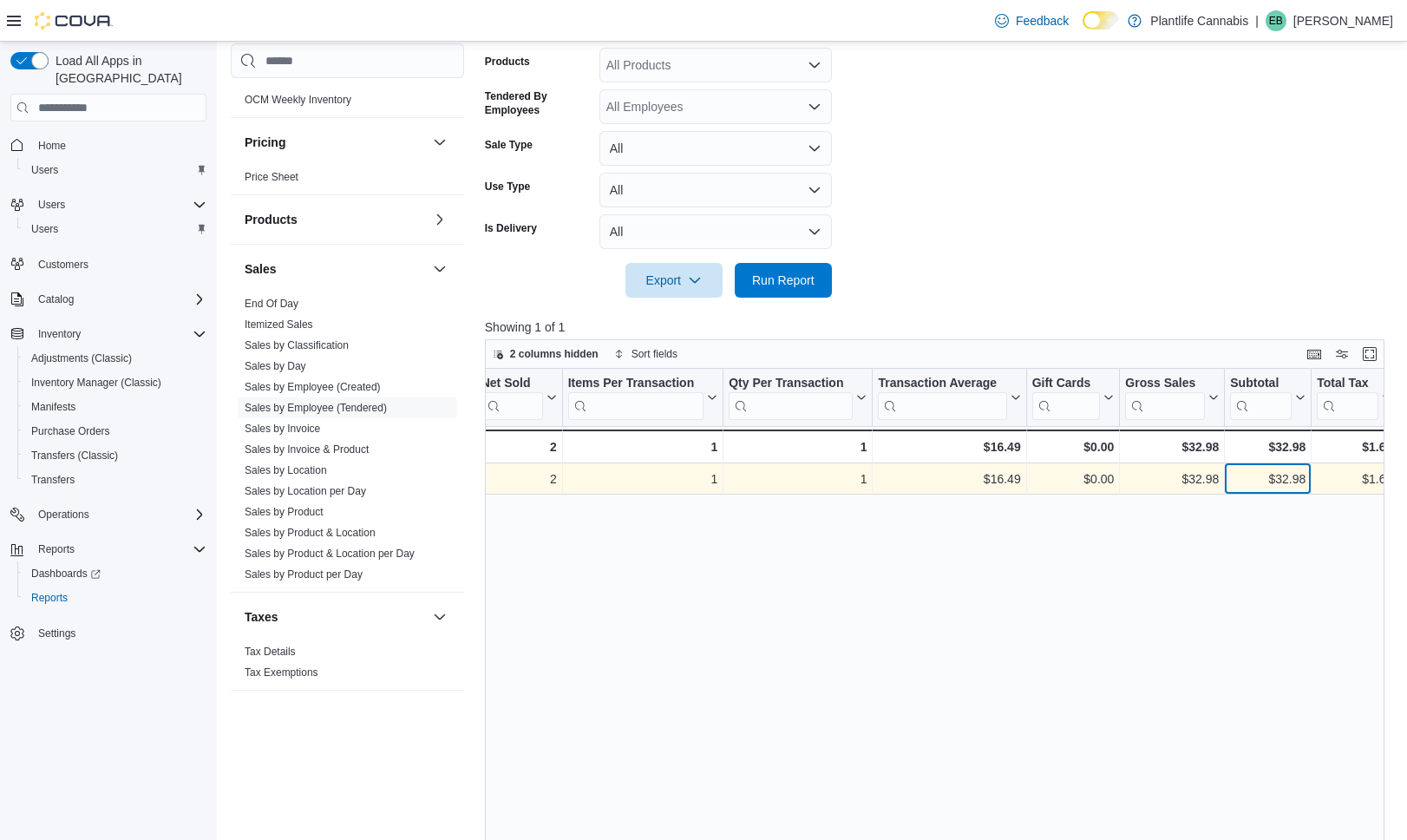
click at [1297, 474] on div "$32.98" at bounding box center [1267, 480] width 76 height 21
copy div "32.98"
